Goal: Task Accomplishment & Management: Use online tool/utility

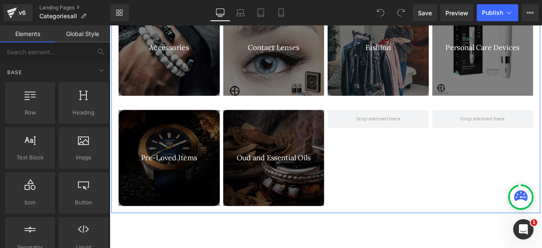
scroll to position [563, 0]
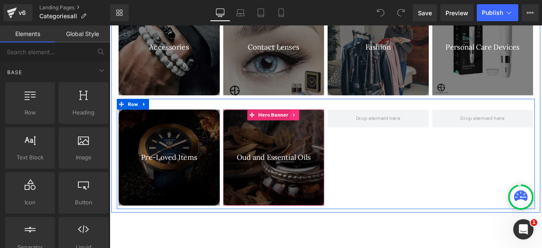
click at [326, 130] on icon at bounding box center [329, 131] width 6 height 6
click at [321, 128] on icon at bounding box center [323, 131] width 6 height 6
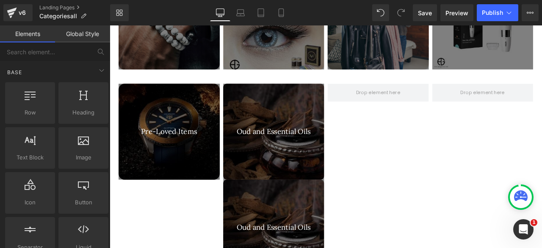
scroll to position [584, 0]
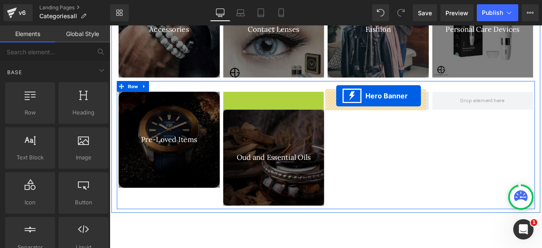
drag, startPoint x: 258, startPoint y: 105, endPoint x: 378, endPoint y: 109, distance: 120.3
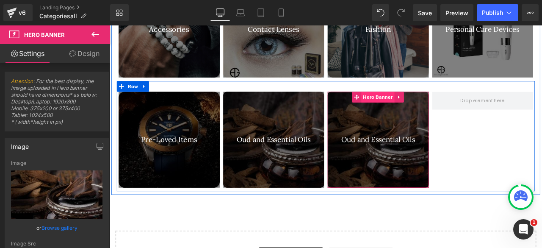
click at [419, 111] on span "Hero Banner" at bounding box center [427, 110] width 39 height 13
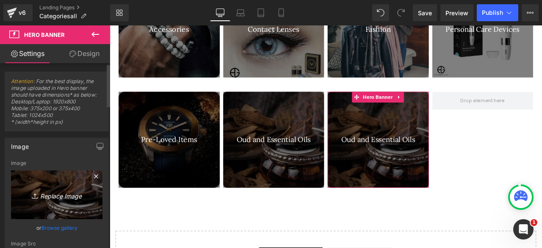
click at [57, 210] on link "Replace Image" at bounding box center [56, 194] width 91 height 49
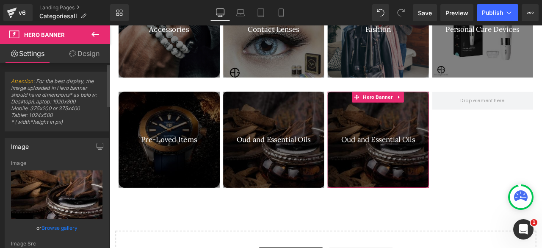
click at [50, 226] on link "Browse gallery" at bounding box center [59, 227] width 36 height 15
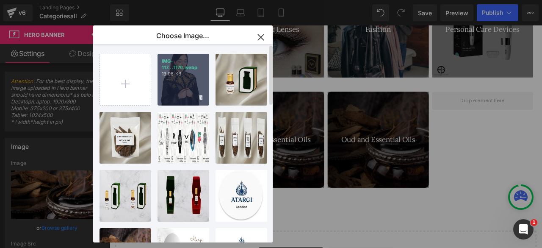
click at [183, 92] on div "IMG-117...1176.webp 13.06 KB" at bounding box center [183, 80] width 52 height 52
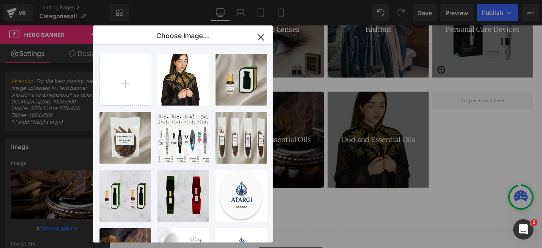
type input "[URL][DOMAIN_NAME]"
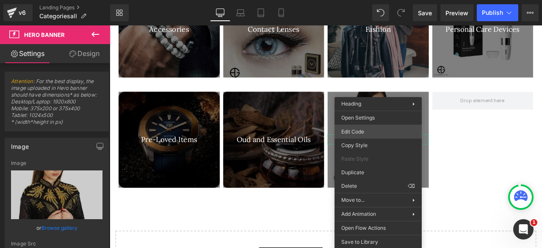
click at [356, 0] on div "Hero Banner You are previewing how the will restyle your page. You can not edit…" at bounding box center [271, 0] width 542 height 0
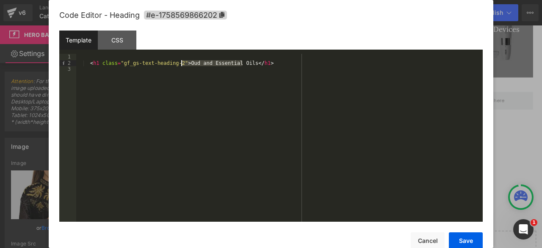
drag, startPoint x: 242, startPoint y: 64, endPoint x: 181, endPoint y: 61, distance: 61.0
click at [181, 61] on div "< h1 class = "gf_gs-text-heading-2" > Oud and Essential Oils </ h1 >" at bounding box center [279, 144] width 406 height 180
click at [462, 240] on button "Save" at bounding box center [466, 240] width 34 height 17
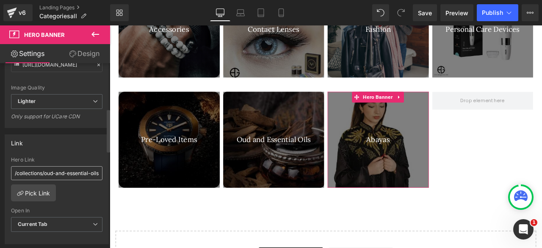
scroll to position [194, 0]
click at [56, 167] on input "/collections/oud-and-essential-oils" at bounding box center [56, 173] width 91 height 14
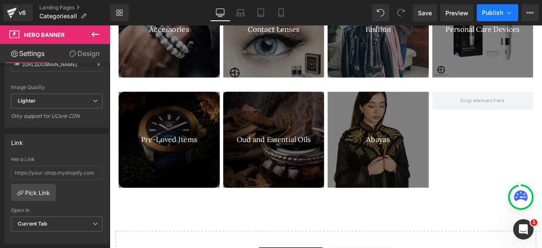
click at [493, 14] on span "Publish" at bounding box center [492, 12] width 21 height 7
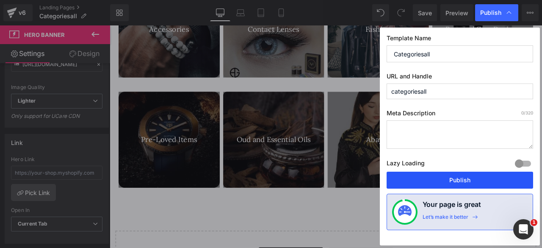
click at [432, 176] on button "Publish" at bounding box center [459, 179] width 146 height 17
